Goal: Information Seeking & Learning: Learn about a topic

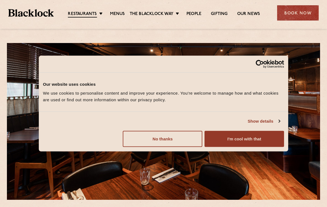
click at [252, 139] on button "I'm cool with that" at bounding box center [243, 138] width 79 height 16
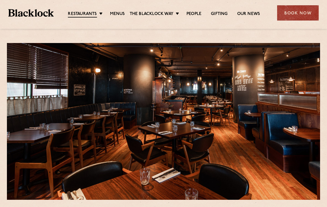
click at [119, 14] on link "Menus" at bounding box center [117, 14] width 15 height 6
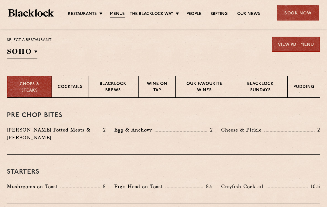
scroll to position [181, 0]
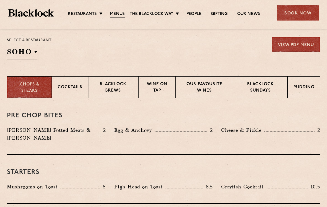
click at [303, 47] on link "View PDF Menu" at bounding box center [296, 44] width 48 height 15
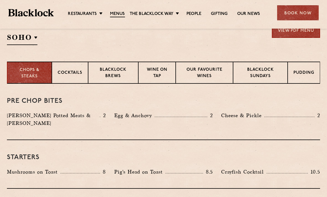
scroll to position [195, 0]
click at [307, 77] on p "Pudding" at bounding box center [303, 73] width 21 height 7
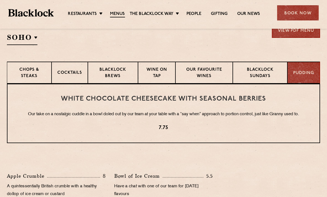
click at [0, 0] on p "Canary Wharf" at bounding box center [0, 0] width 0 height 0
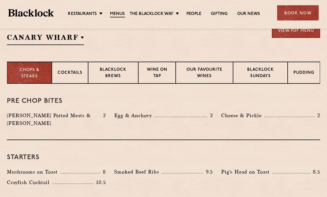
click at [197, 46] on section "Select a restaurant Canary Wharf Soho Birmingham City Shoreditch Covent Garden …" at bounding box center [163, 33] width 327 height 57
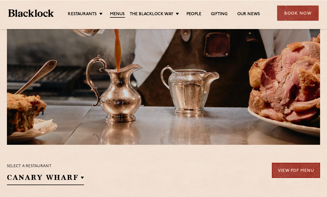
scroll to position [54, 0]
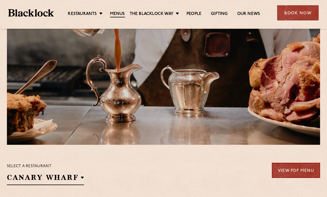
click at [120, 16] on link "Menus" at bounding box center [117, 14] width 15 height 6
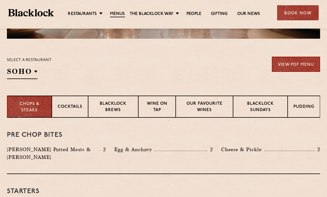
scroll to position [161, 0]
click at [0, 0] on p "Canary Wharf" at bounding box center [0, 0] width 0 height 0
click at [129, 75] on div "Select a restaurant [GEOGRAPHIC_DATA] Soho [GEOGRAPHIC_DATA] [GEOGRAPHIC_DATA] …" at bounding box center [163, 68] width 313 height 22
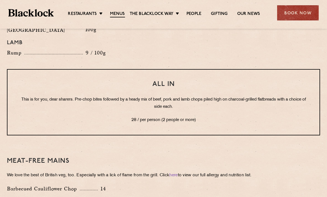
scroll to position [649, 0]
